Goal: Task Accomplishment & Management: Manage account settings

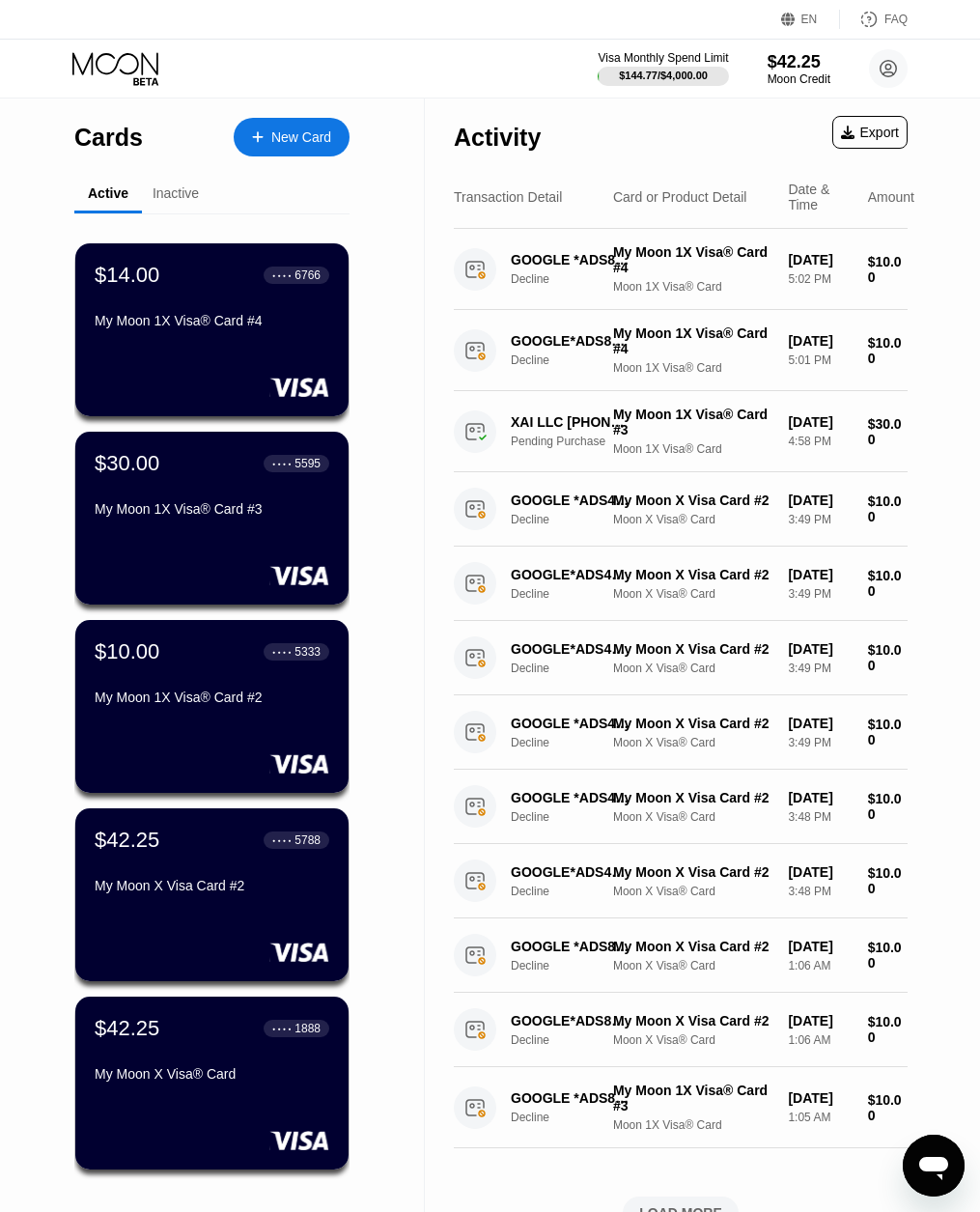
scroll to position [38, 0]
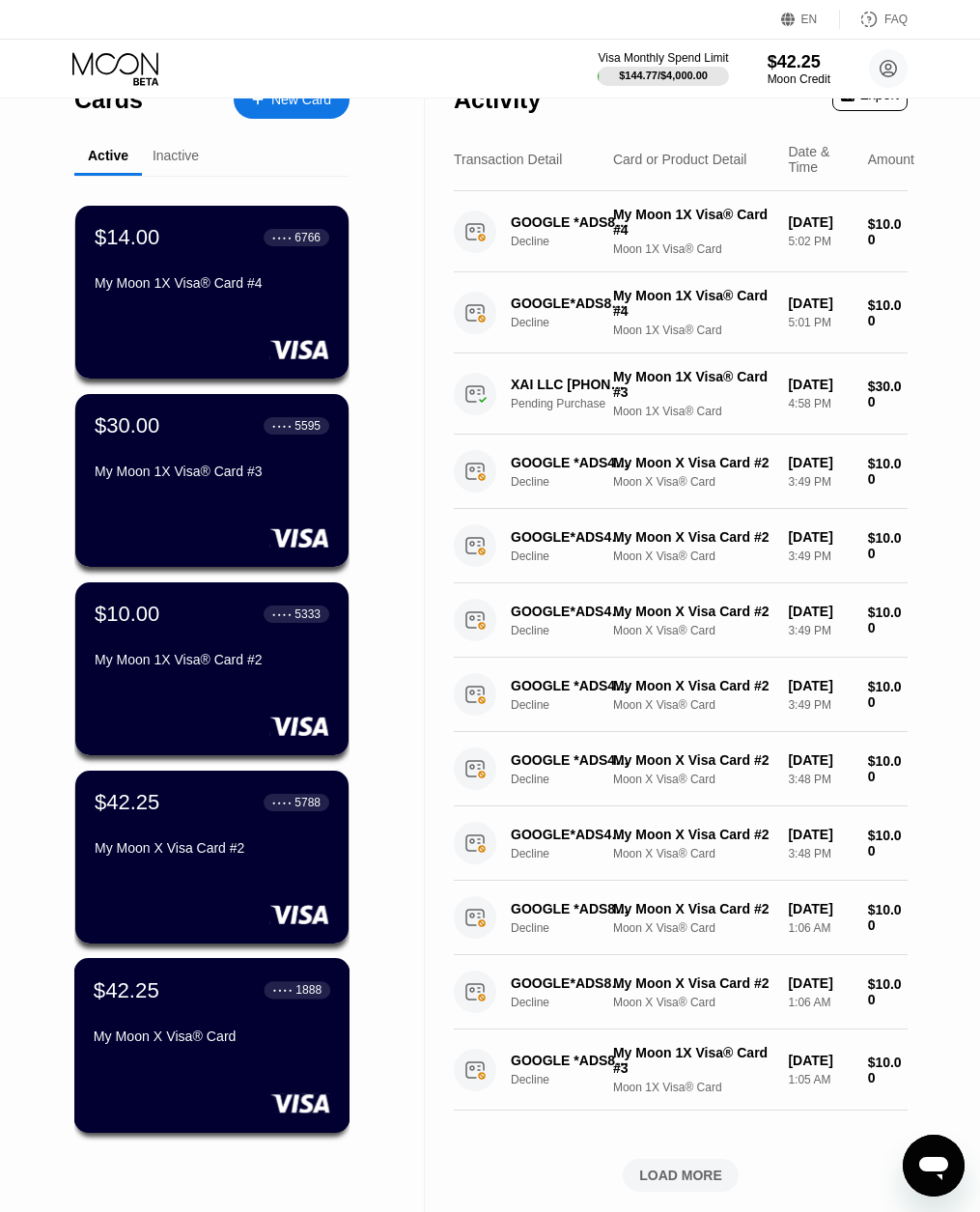
click at [193, 1071] on div "$42.25 ● ● ● ● 1888 My Moon X Visa® Card" at bounding box center [212, 1045] width 276 height 175
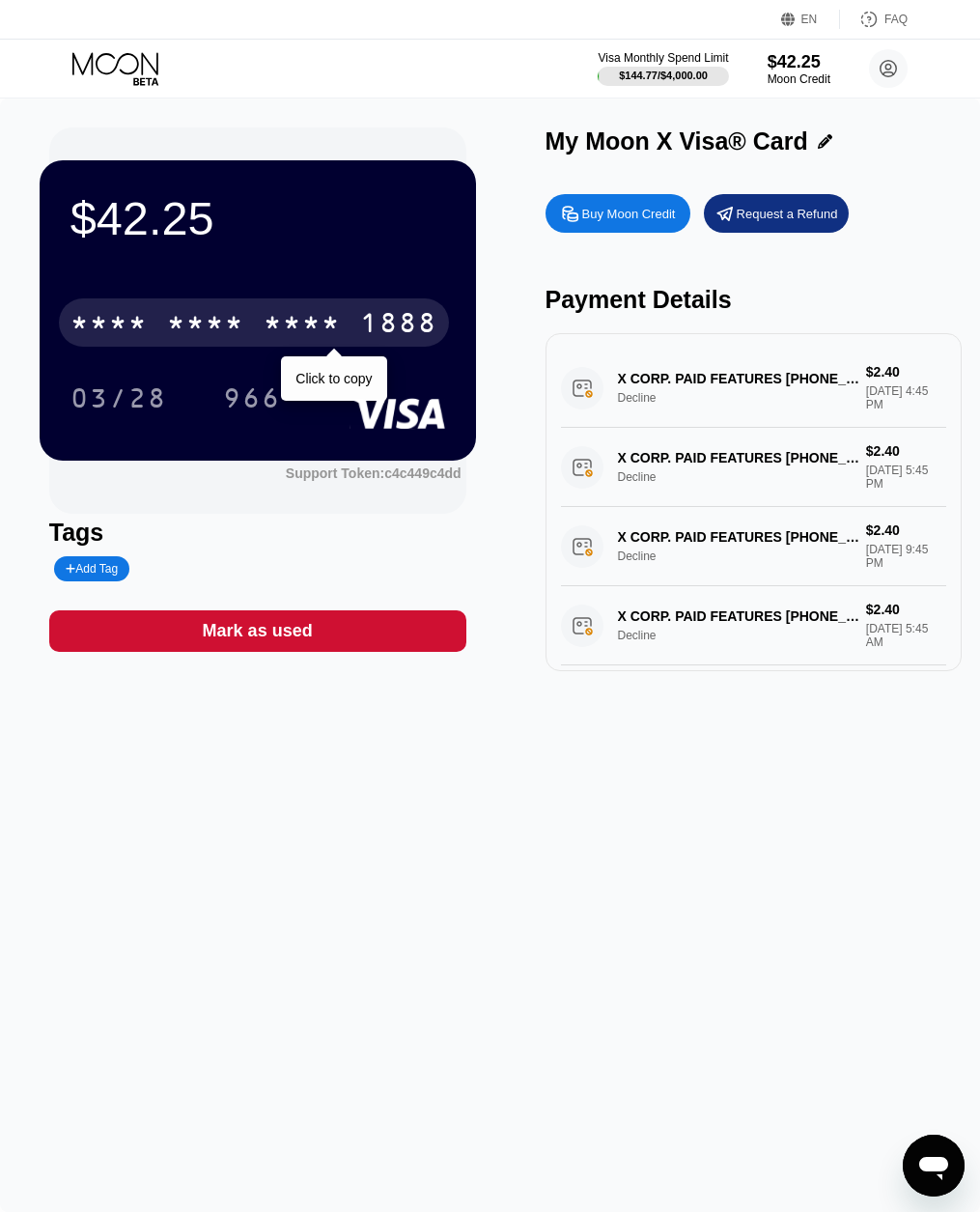
click at [348, 344] on div "* * * * * * * * * * * * 1888" at bounding box center [254, 323] width 390 height 48
click at [281, 325] on div "2906" at bounding box center [302, 326] width 78 height 31
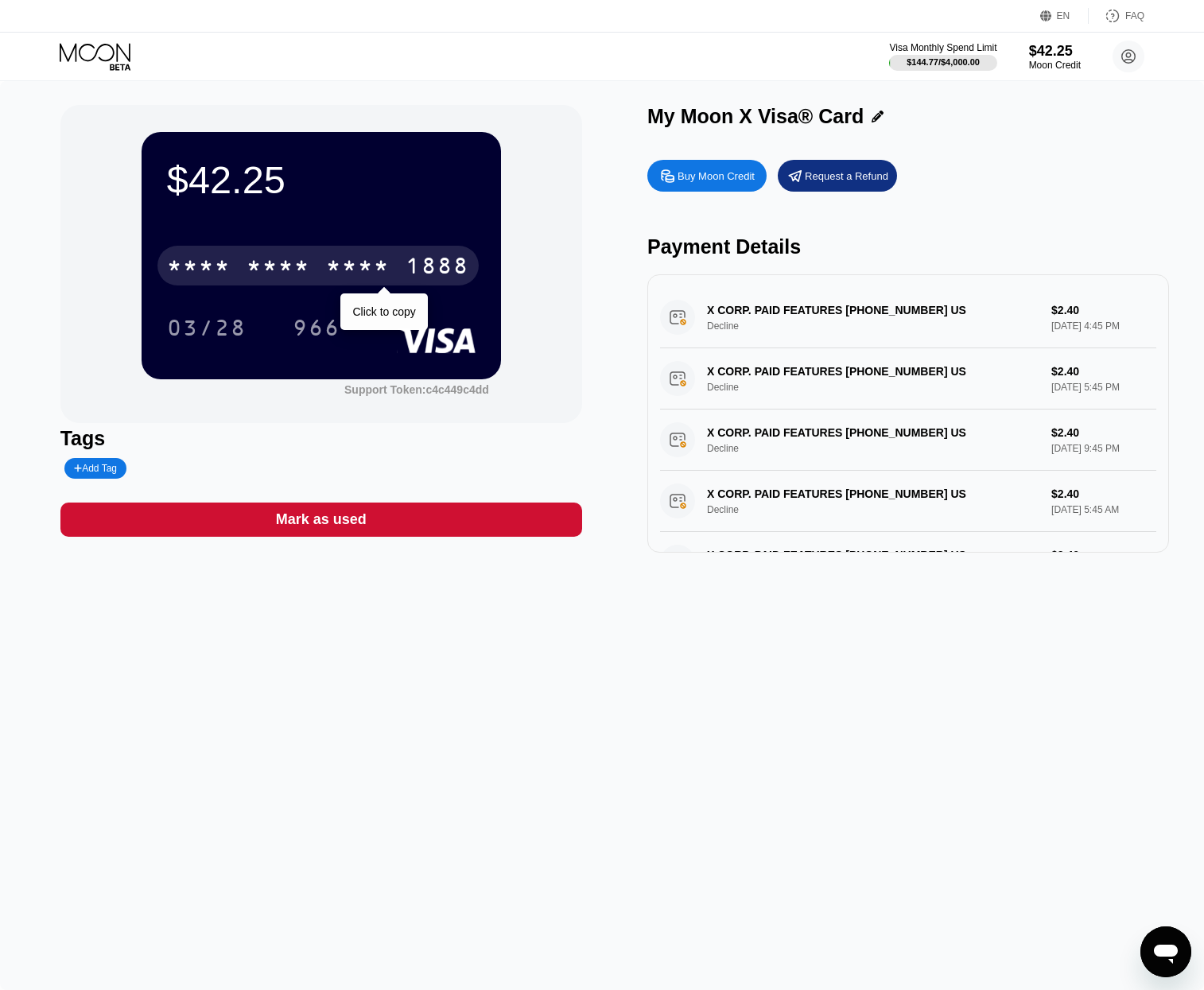
click at [397, 256] on div "* * * * * * * * * * * * 1888" at bounding box center [318, 266] width 321 height 40
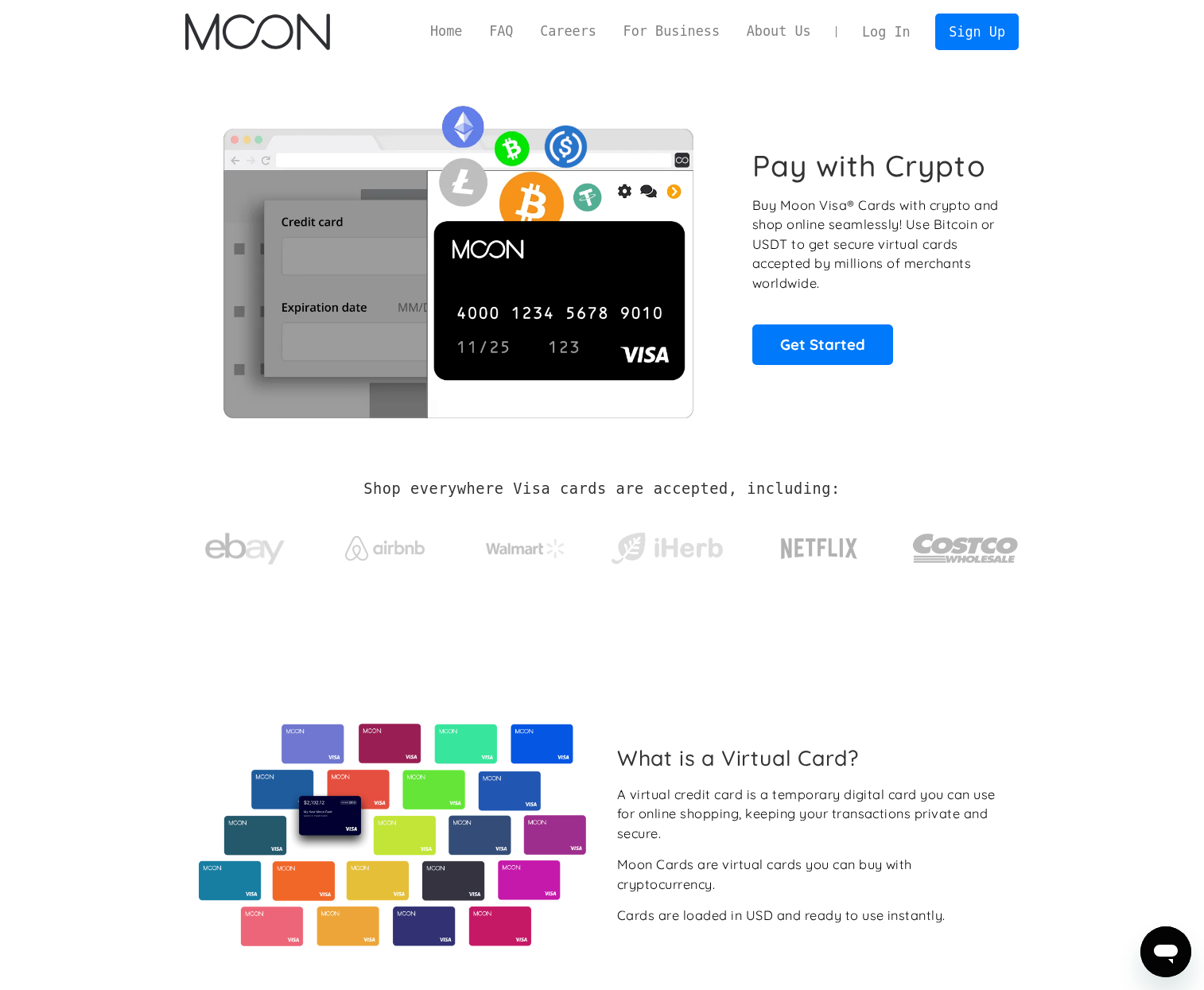
click at [896, 25] on link "Log In" at bounding box center [886, 32] width 75 height 35
